Goal: Task Accomplishment & Management: Use online tool/utility

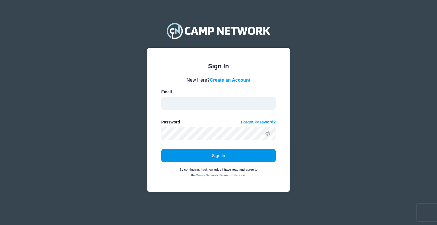
type input "soccer@maestrosoccer.com"
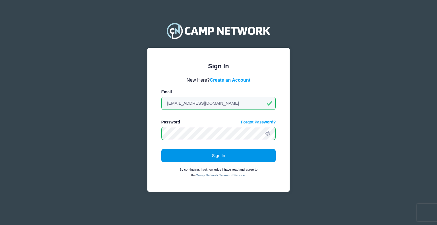
click at [224, 158] on button "Sign In" at bounding box center [218, 155] width 115 height 13
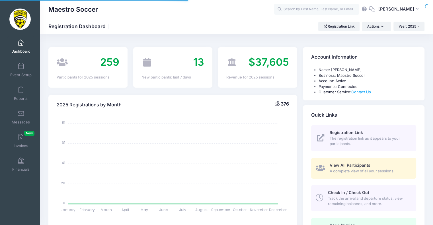
select select
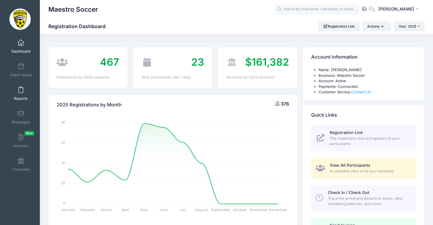
click at [22, 89] on link "Reports" at bounding box center [20, 94] width 27 height 20
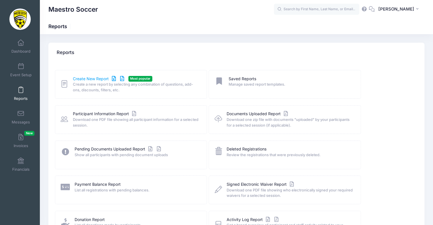
click at [98, 79] on link "Create New Report" at bounding box center [99, 79] width 53 height 6
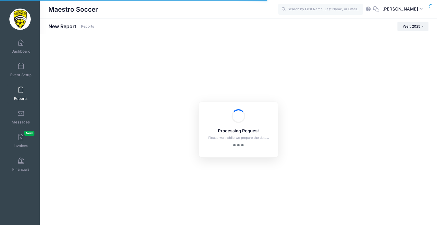
checkbox input "true"
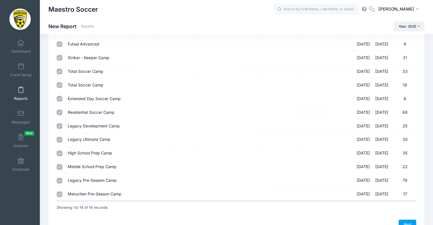
scroll to position [20, 0]
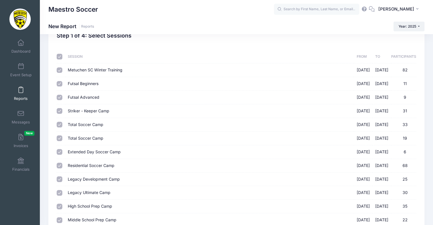
click at [59, 58] on input "checkbox" at bounding box center [60, 57] width 6 height 6
checkbox input "false"
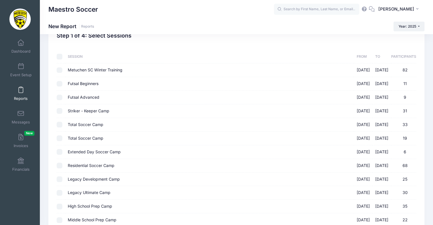
checkbox input "false"
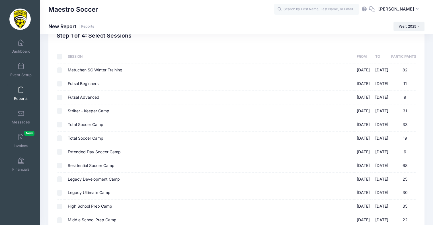
checkbox input "false"
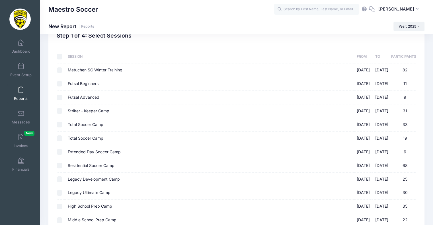
checkbox input "false"
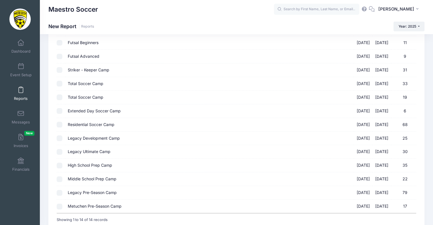
scroll to position [106, 0]
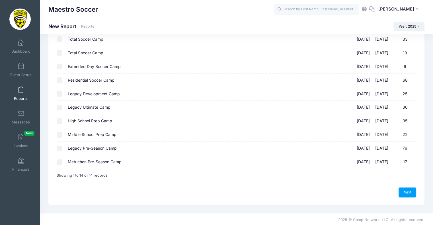
click at [60, 93] on input "Legacy Development Camp 07/28/2025 - 08/01/2025 25" at bounding box center [60, 94] width 6 height 6
checkbox input "true"
click at [403, 190] on link "Next" at bounding box center [408, 193] width 18 height 10
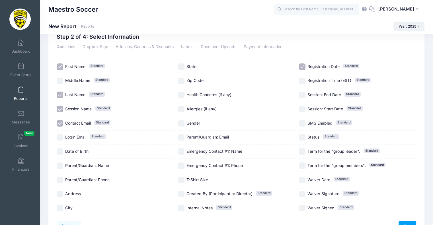
scroll to position [53, 0]
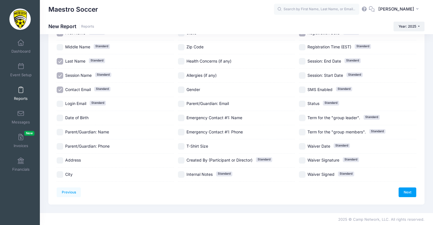
click at [58, 120] on input "Date of Birth" at bounding box center [60, 118] width 7 height 7
checkbox input "true"
click at [403, 188] on link "Next" at bounding box center [408, 193] width 18 height 10
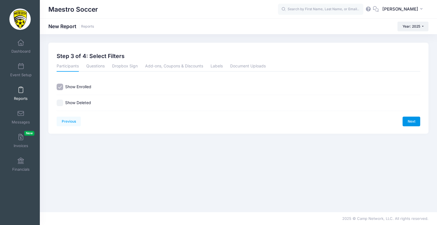
click at [408, 118] on link "Next" at bounding box center [412, 122] width 18 height 10
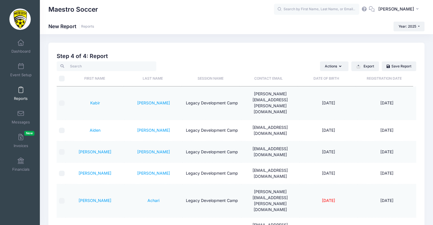
click at [332, 81] on th "Date of Birth" at bounding box center [326, 78] width 58 height 15
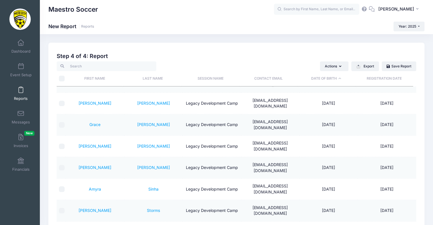
scroll to position [114, 0]
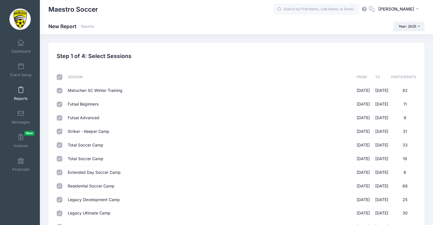
click at [59, 76] on input "checkbox" at bounding box center [60, 77] width 6 height 6
checkbox input "false"
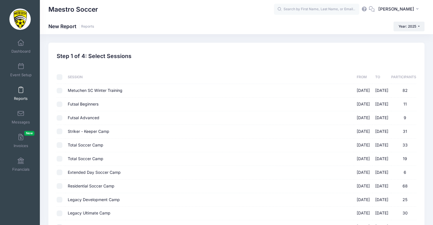
checkbox input "false"
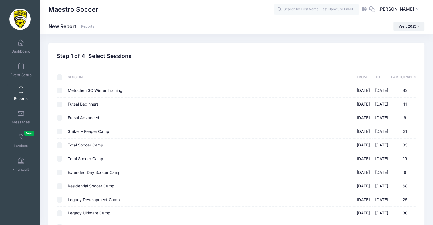
checkbox input "false"
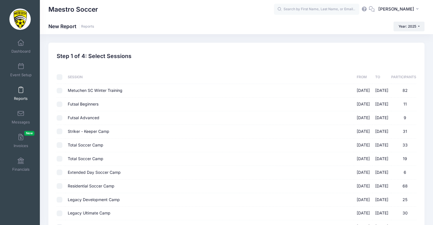
checkbox input "false"
click at [59, 76] on input "checkbox" at bounding box center [60, 77] width 6 height 6
checkbox input "true"
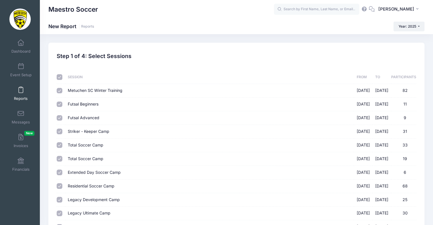
checkbox input "true"
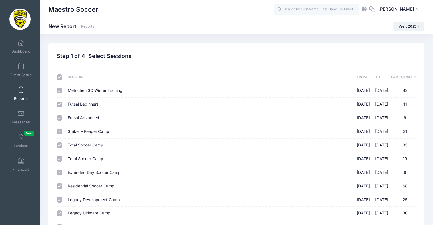
checkbox input "true"
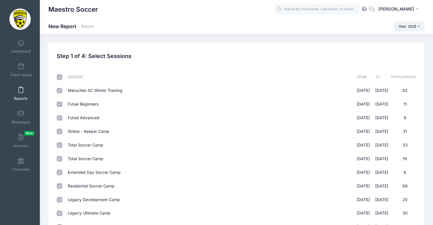
checkbox input "true"
click at [59, 76] on input "checkbox" at bounding box center [60, 77] width 6 height 6
checkbox input "false"
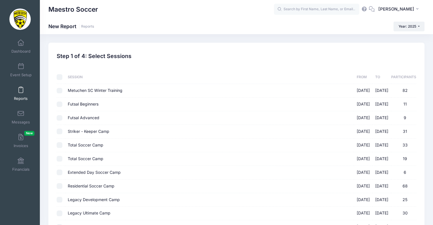
checkbox input "false"
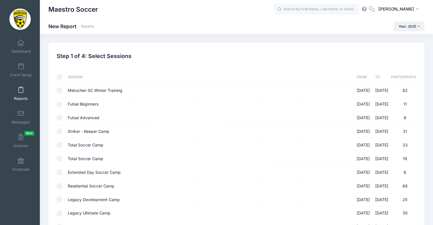
checkbox input "false"
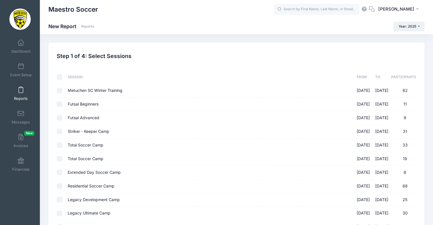
checkbox input "false"
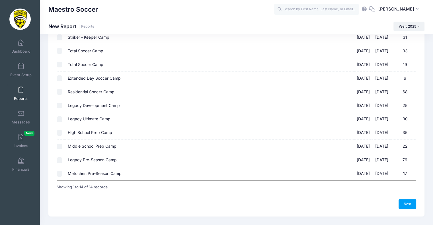
scroll to position [106, 0]
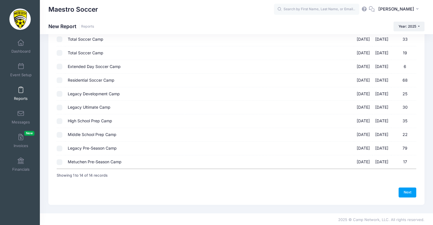
click at [59, 94] on input "Legacy Development Camp 07/28/2025 - 08/01/2025 25" at bounding box center [60, 94] width 6 height 6
checkbox input "true"
click at [302, 15] on input "text" at bounding box center [316, 9] width 85 height 11
click at [302, 28] on p "Legacy Development Camp on Jul-28, 2025" at bounding box center [327, 30] width 94 height 5
type input "Hazel Storms (Legacy Development Camp, Jul-28, 2025)"
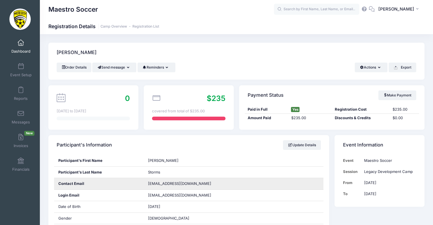
click at [188, 186] on span "michaeljstorms@gmail.com" at bounding box center [179, 183] width 63 height 5
click at [187, 184] on span "michaeljstorms@gmail.com" at bounding box center [179, 183] width 63 height 5
click at [185, 184] on span "michaeljstorms@gmail.com" at bounding box center [179, 183] width 63 height 5
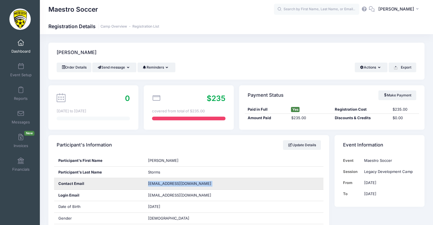
click at [185, 184] on span "michaeljstorms@gmail.com" at bounding box center [179, 183] width 63 height 5
copy div "michaeljstorms@gmail.com"
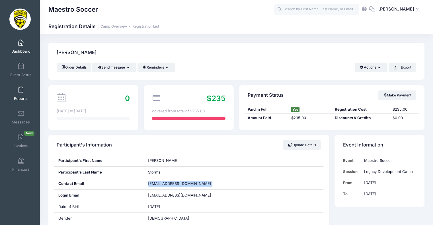
click at [21, 88] on span at bounding box center [21, 90] width 0 height 6
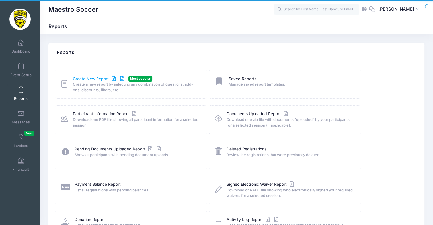
click at [99, 79] on link "Create New Report" at bounding box center [99, 79] width 53 height 6
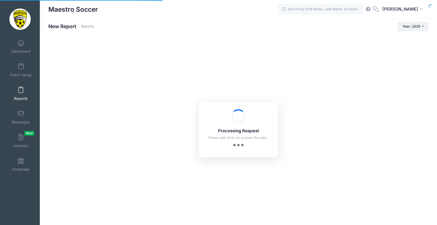
checkbox input "true"
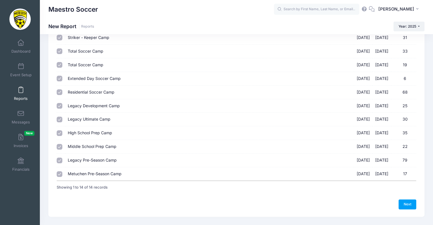
scroll to position [106, 0]
